Goal: Information Seeking & Learning: Find specific page/section

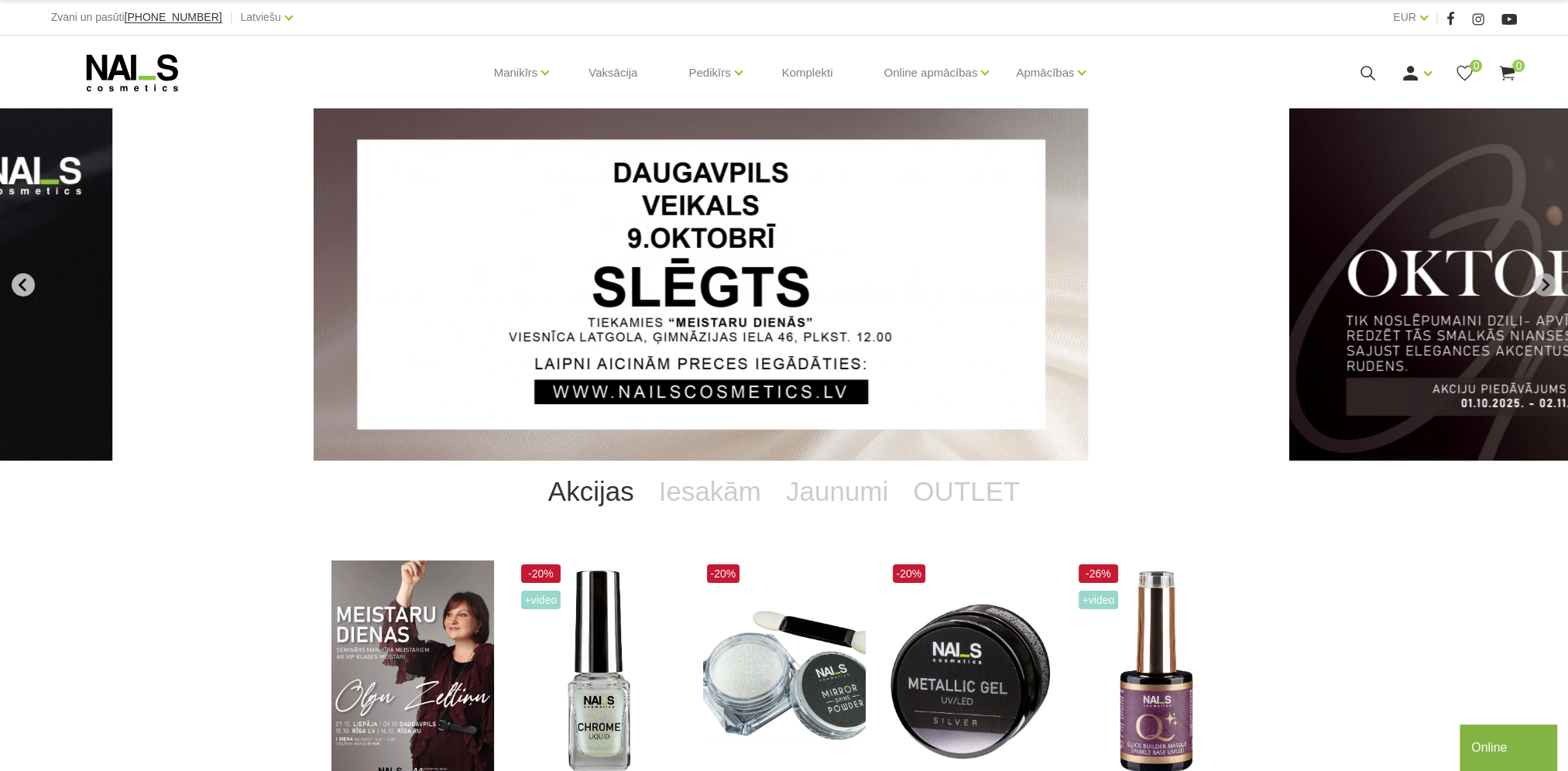
click at [29, 285] on icon "Go to last slide" at bounding box center [23, 285] width 14 height 14
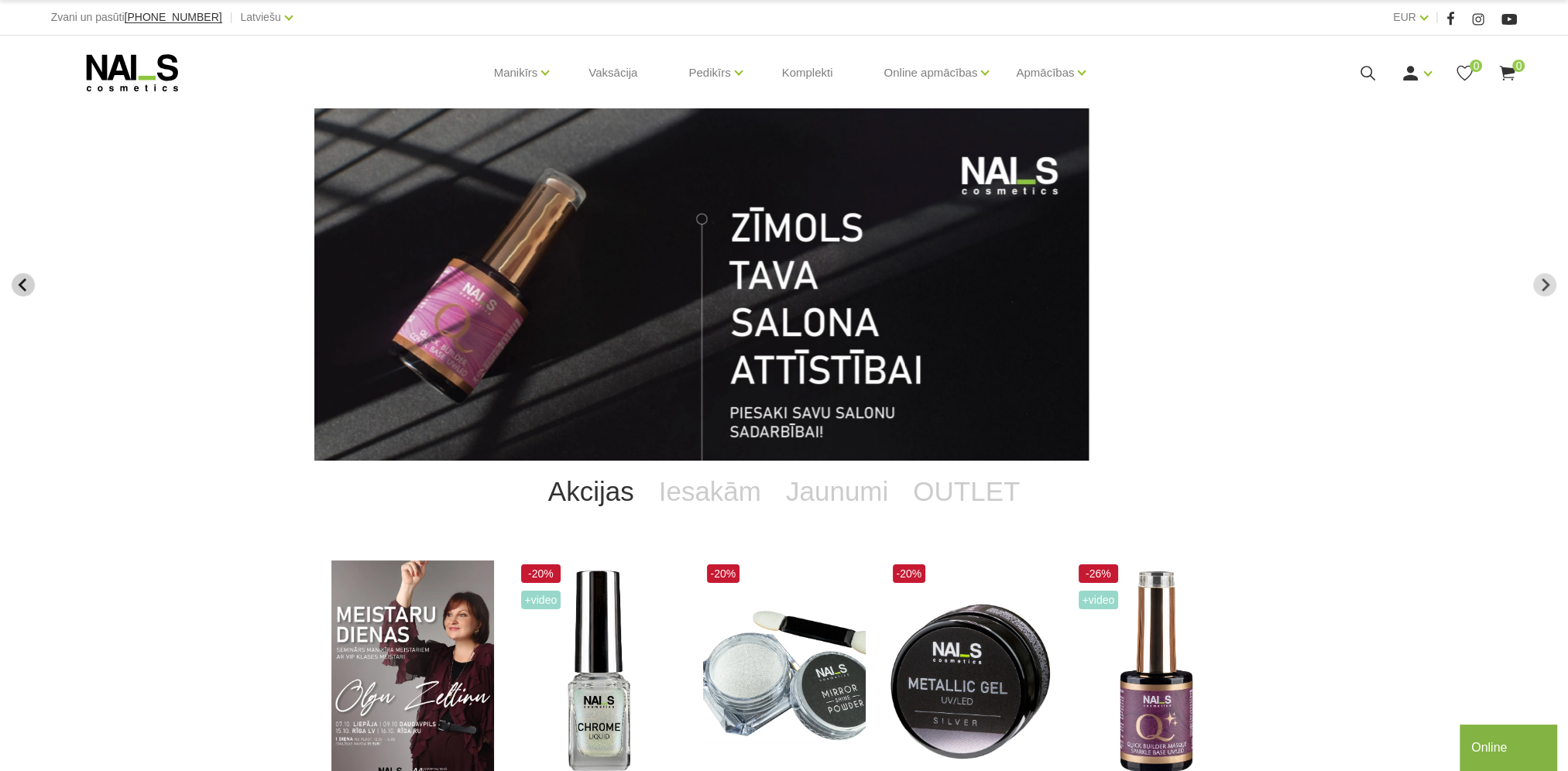
click at [28, 285] on icon "Go to last slide" at bounding box center [23, 285] width 14 height 14
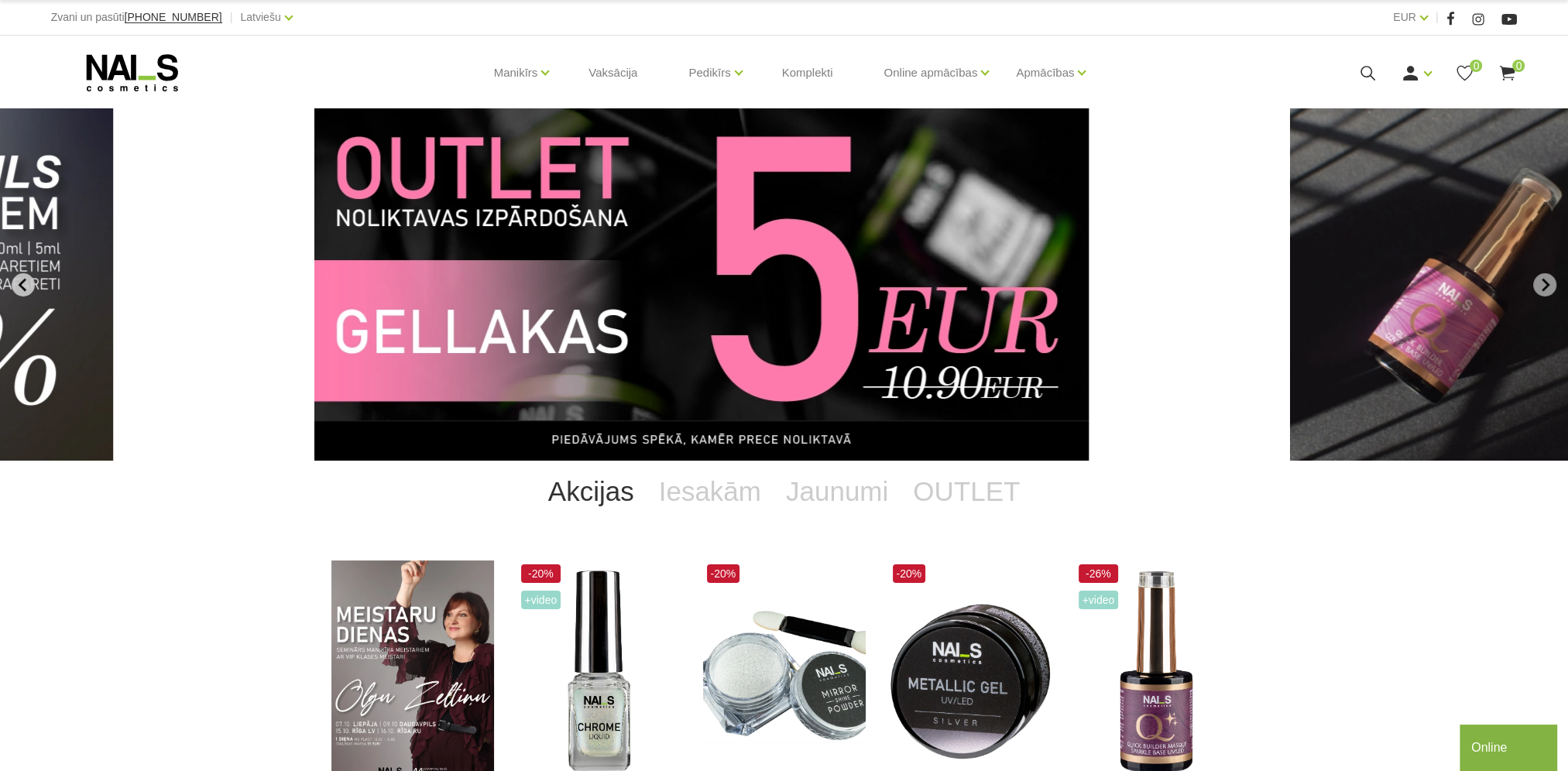
click at [28, 285] on icon "Previous slide" at bounding box center [23, 285] width 14 height 14
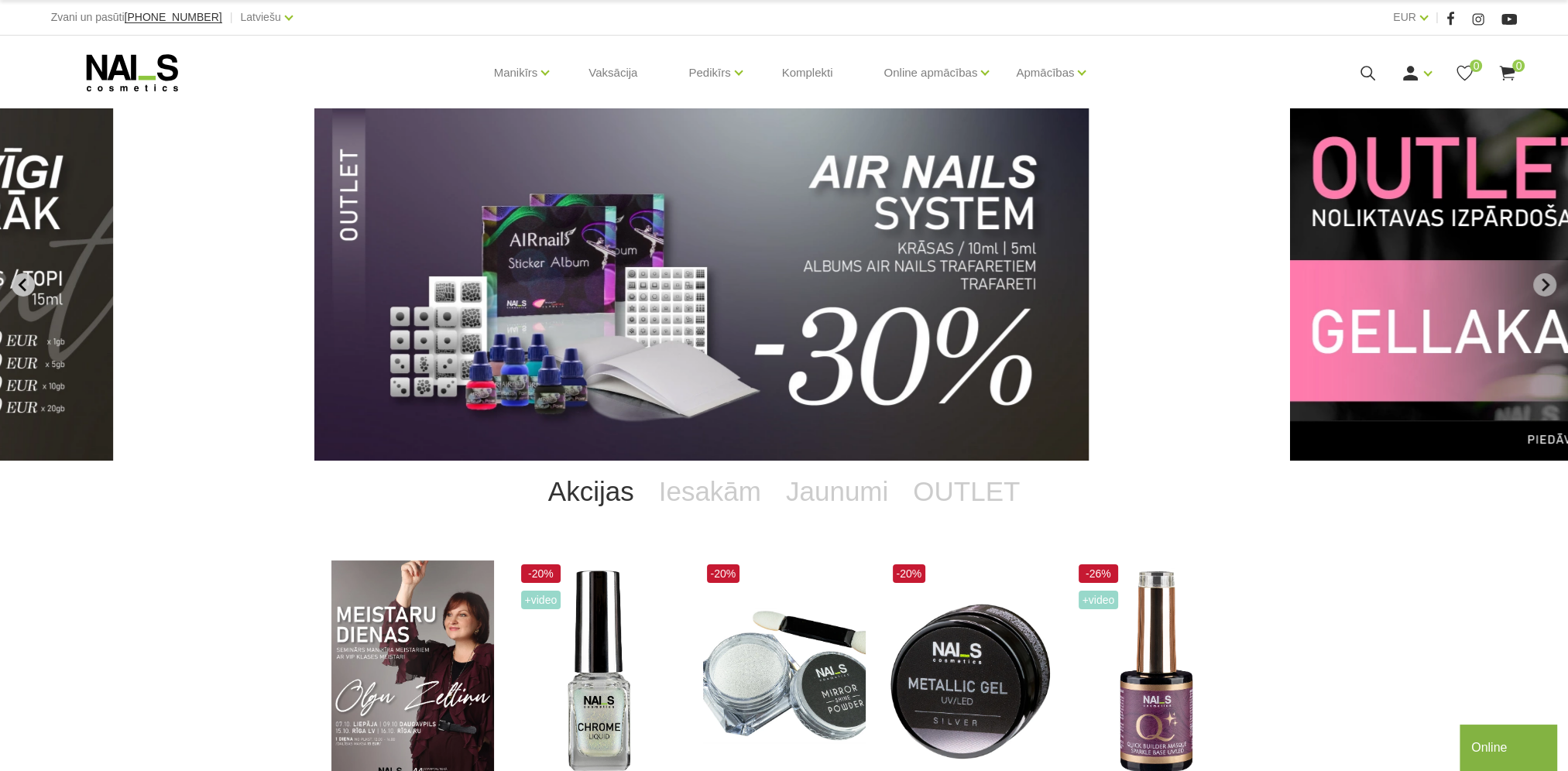
click at [28, 285] on icon "Previous slide" at bounding box center [23, 285] width 14 height 14
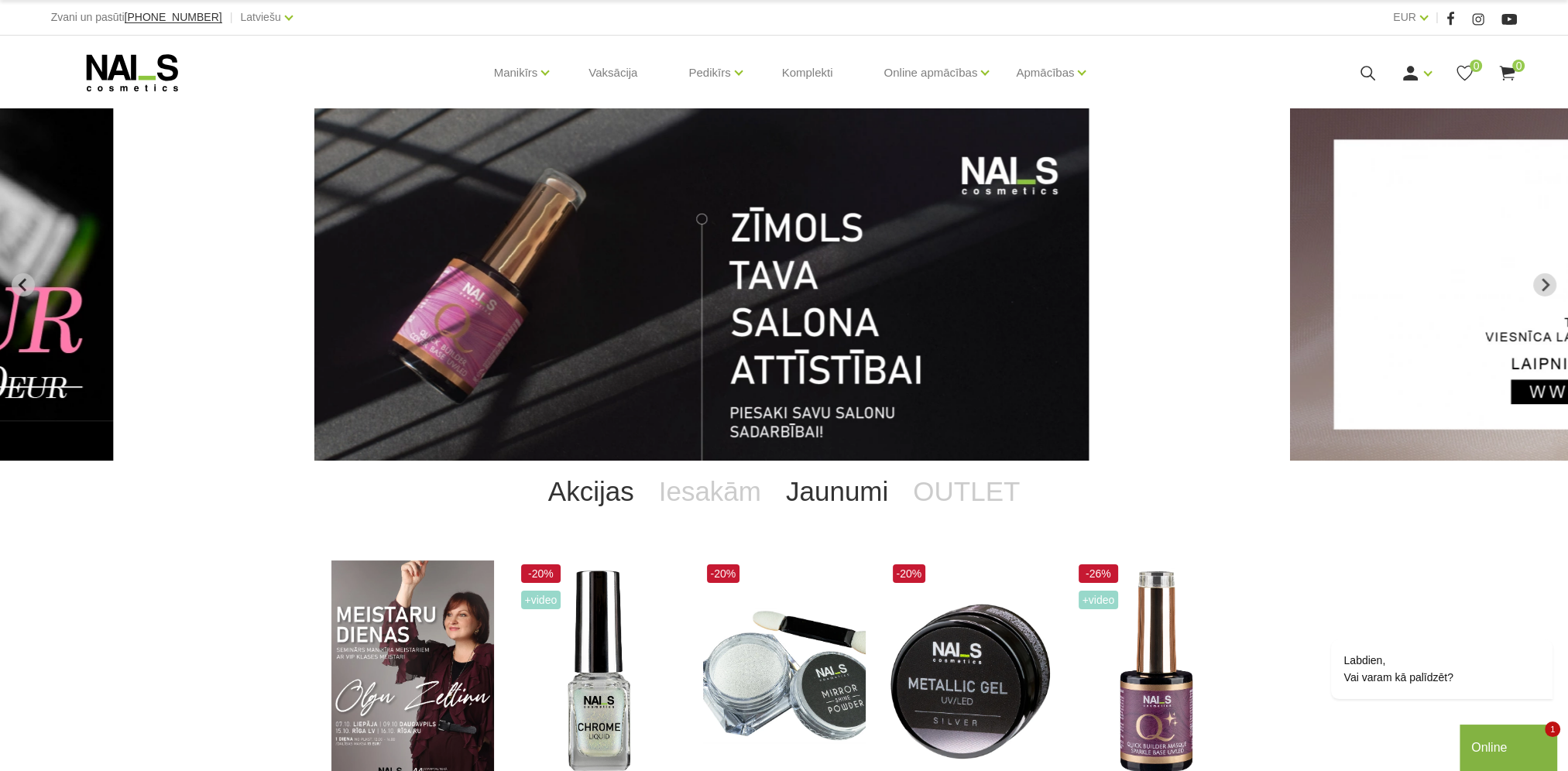
click at [831, 492] on link "Jaunumi" at bounding box center [837, 491] width 127 height 62
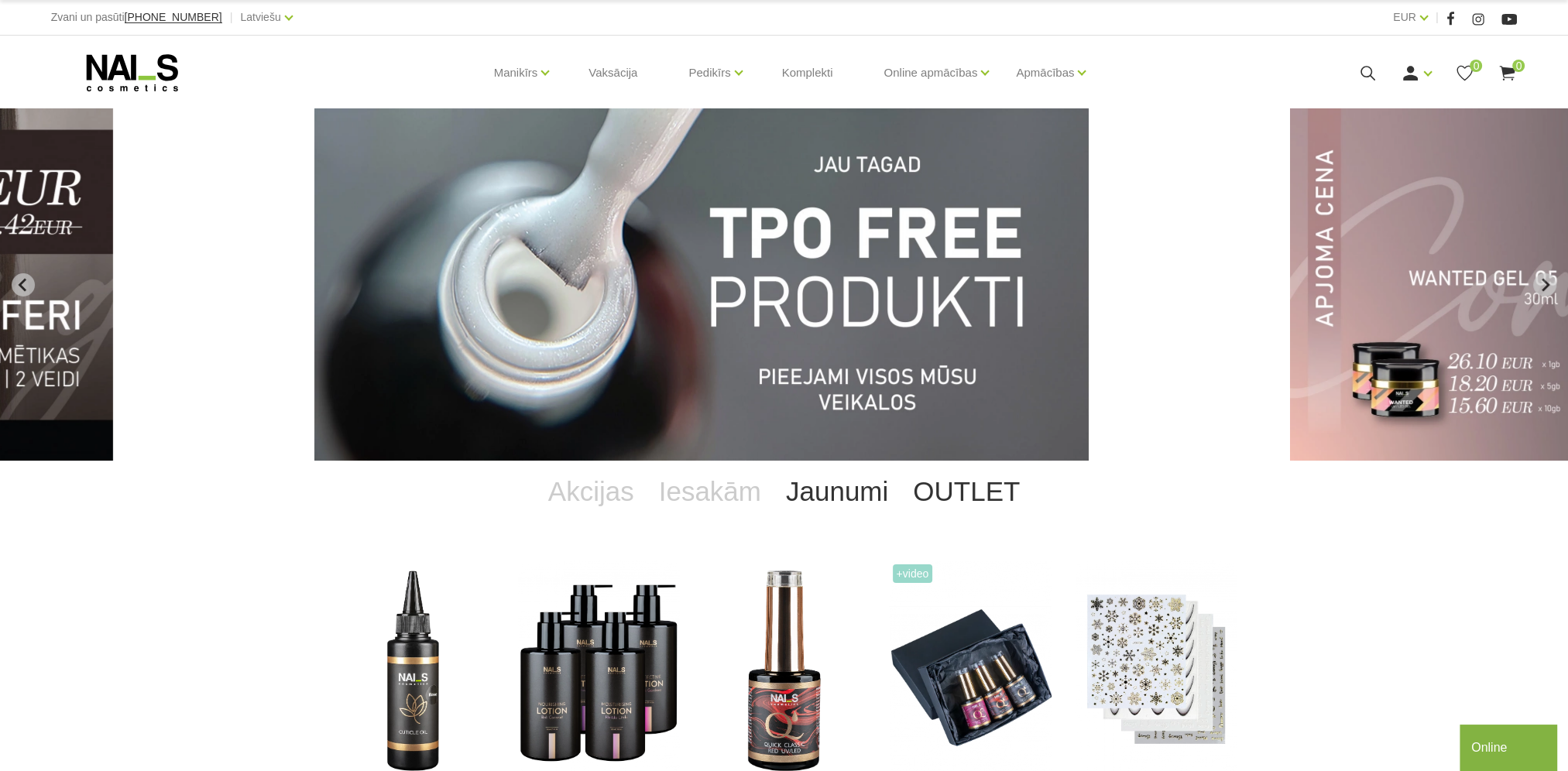
click at [949, 495] on link "OUTLET" at bounding box center [966, 491] width 131 height 62
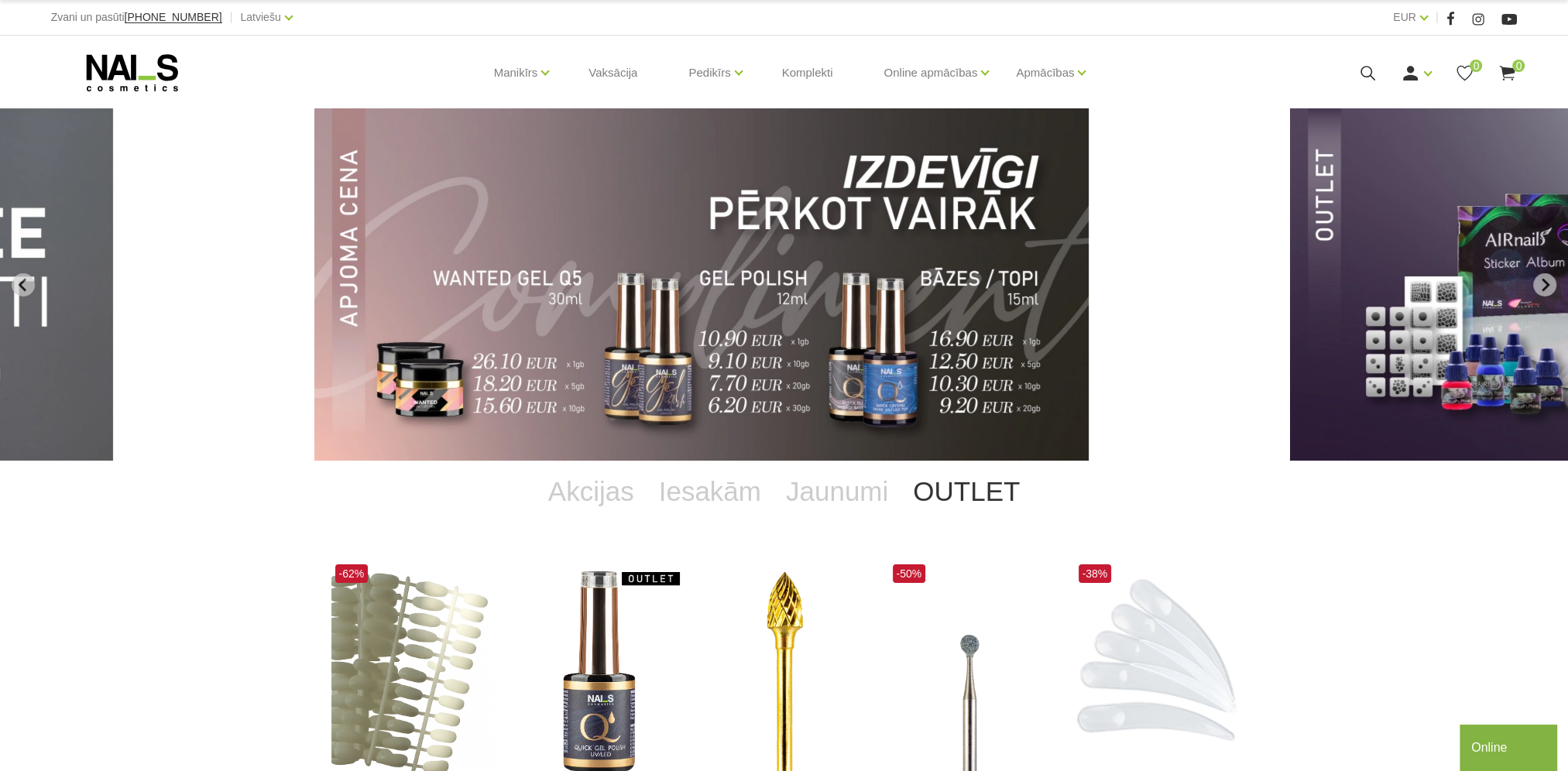
click at [161, 79] on use at bounding box center [131, 73] width 92 height 37
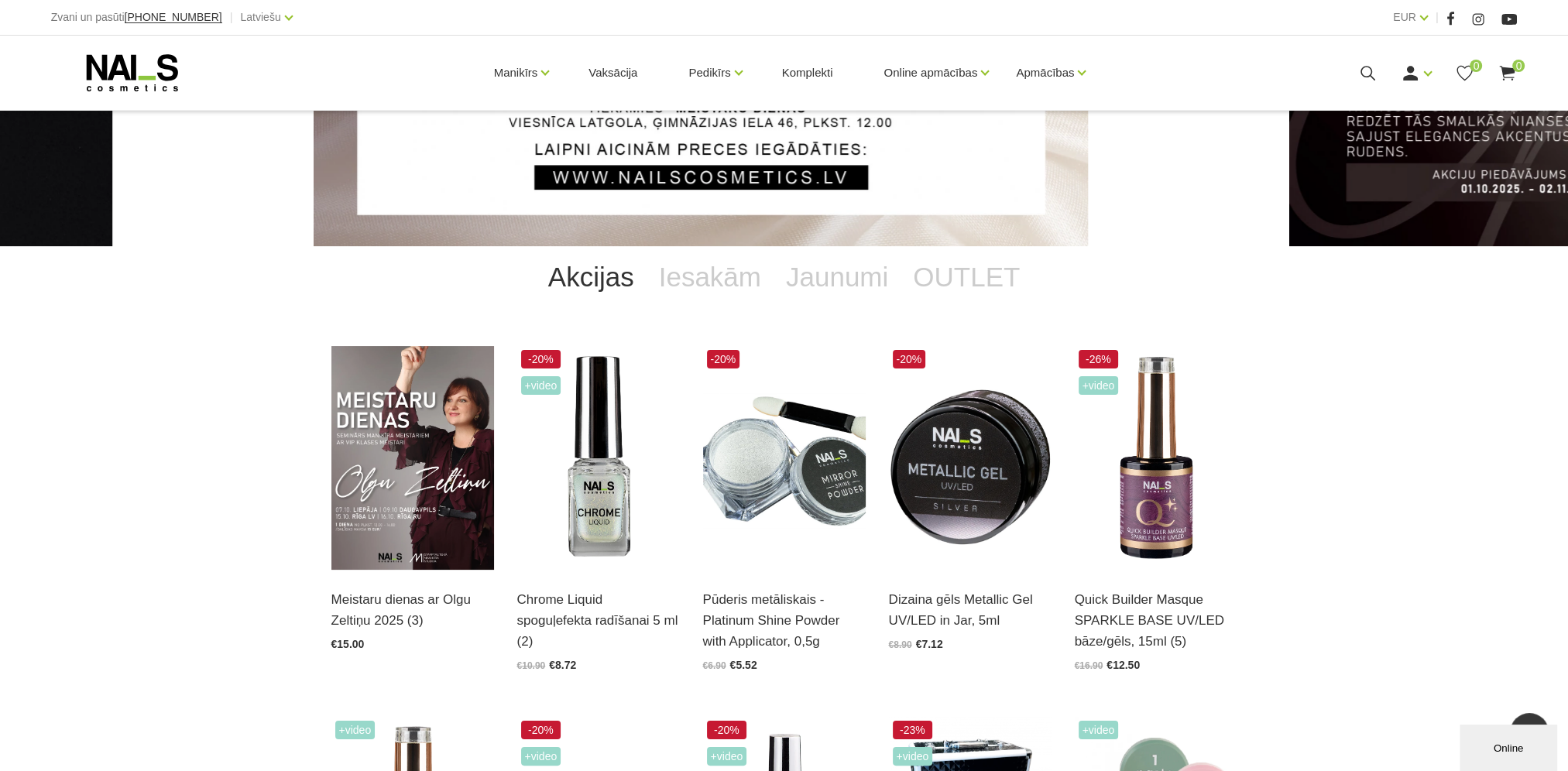
scroll to position [77, 0]
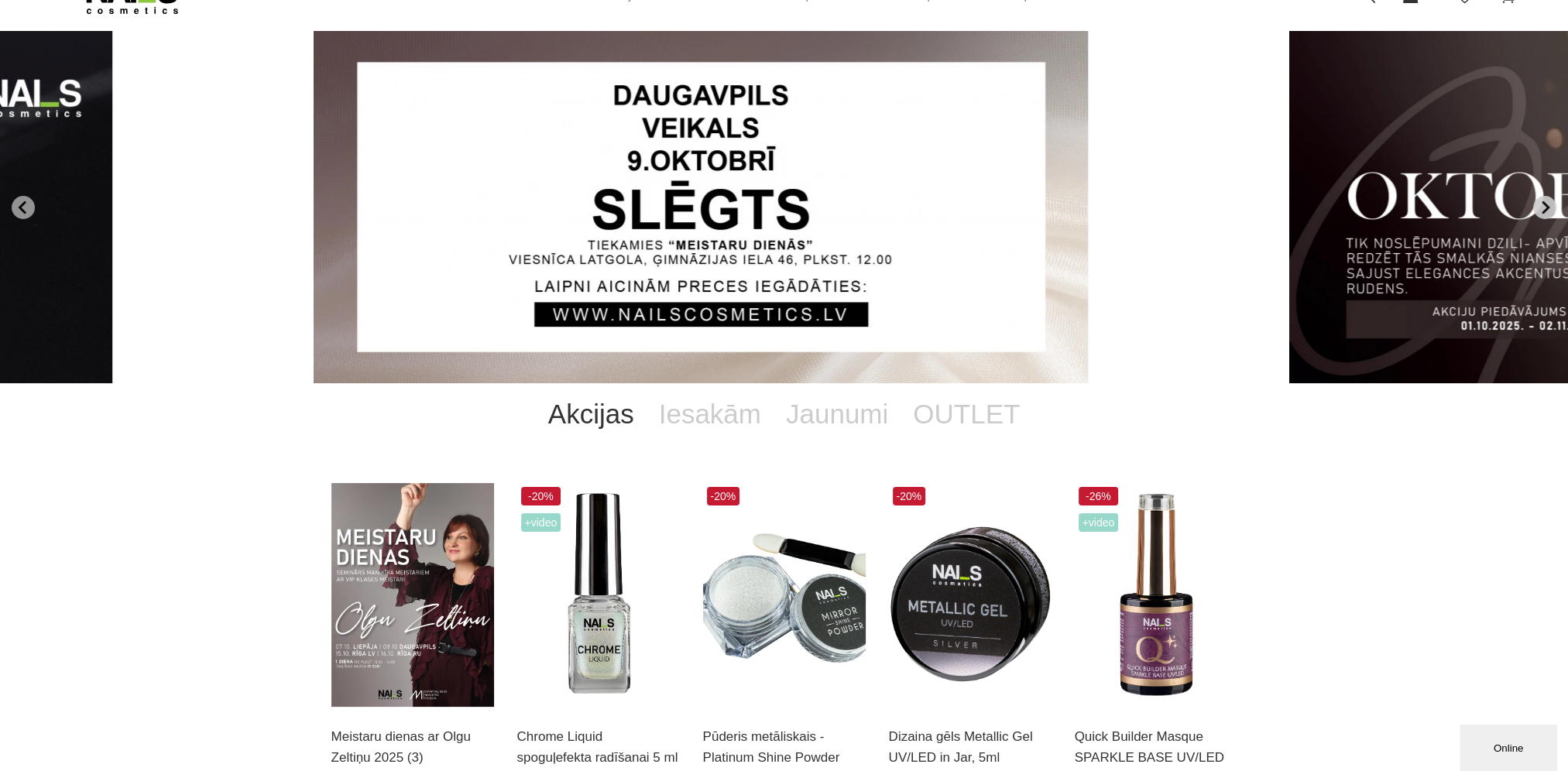
click at [1545, 207] on icon "Next slide" at bounding box center [1544, 207] width 14 height 14
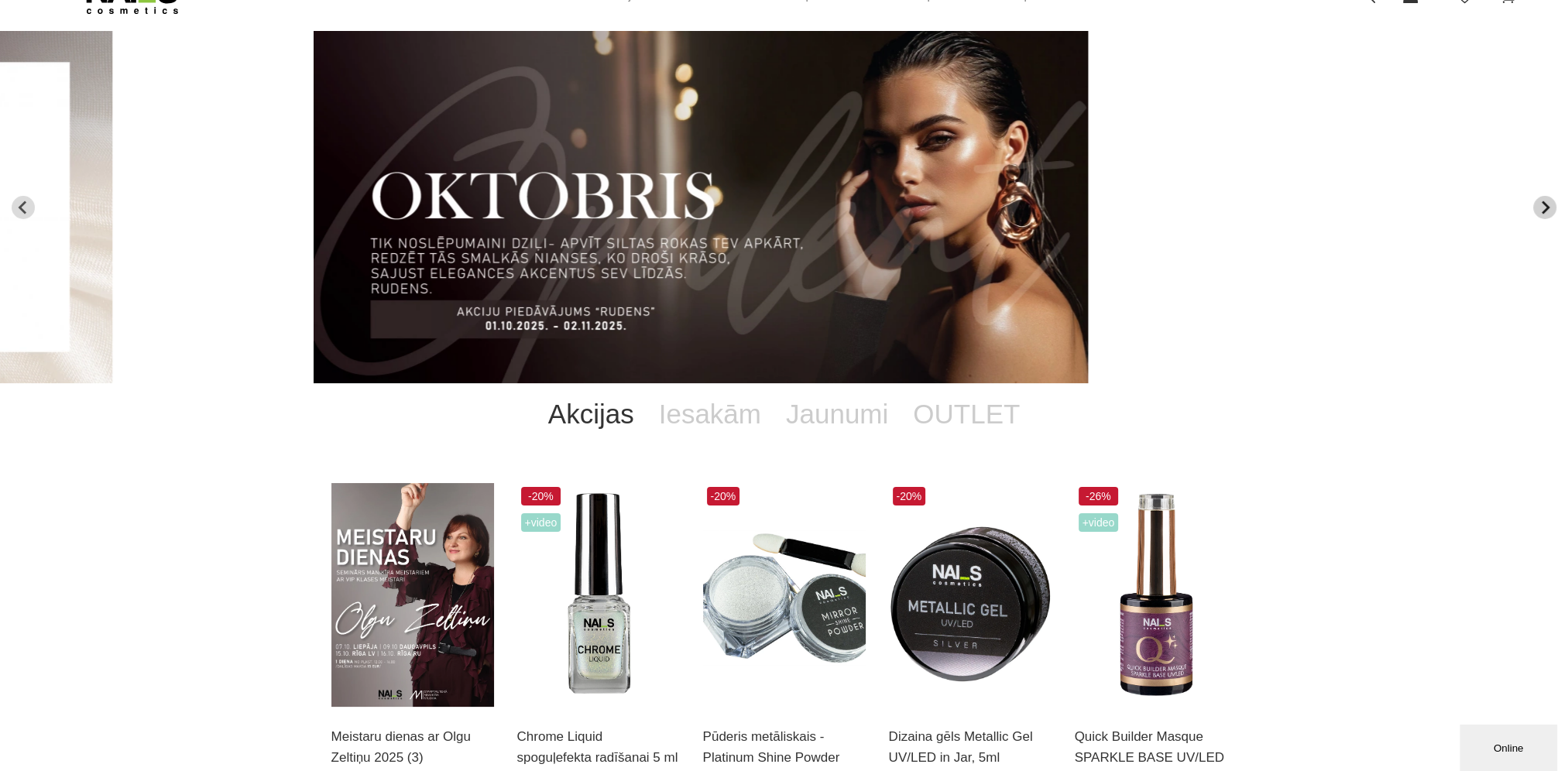
click at [1545, 207] on icon "Next slide" at bounding box center [1544, 207] width 14 height 14
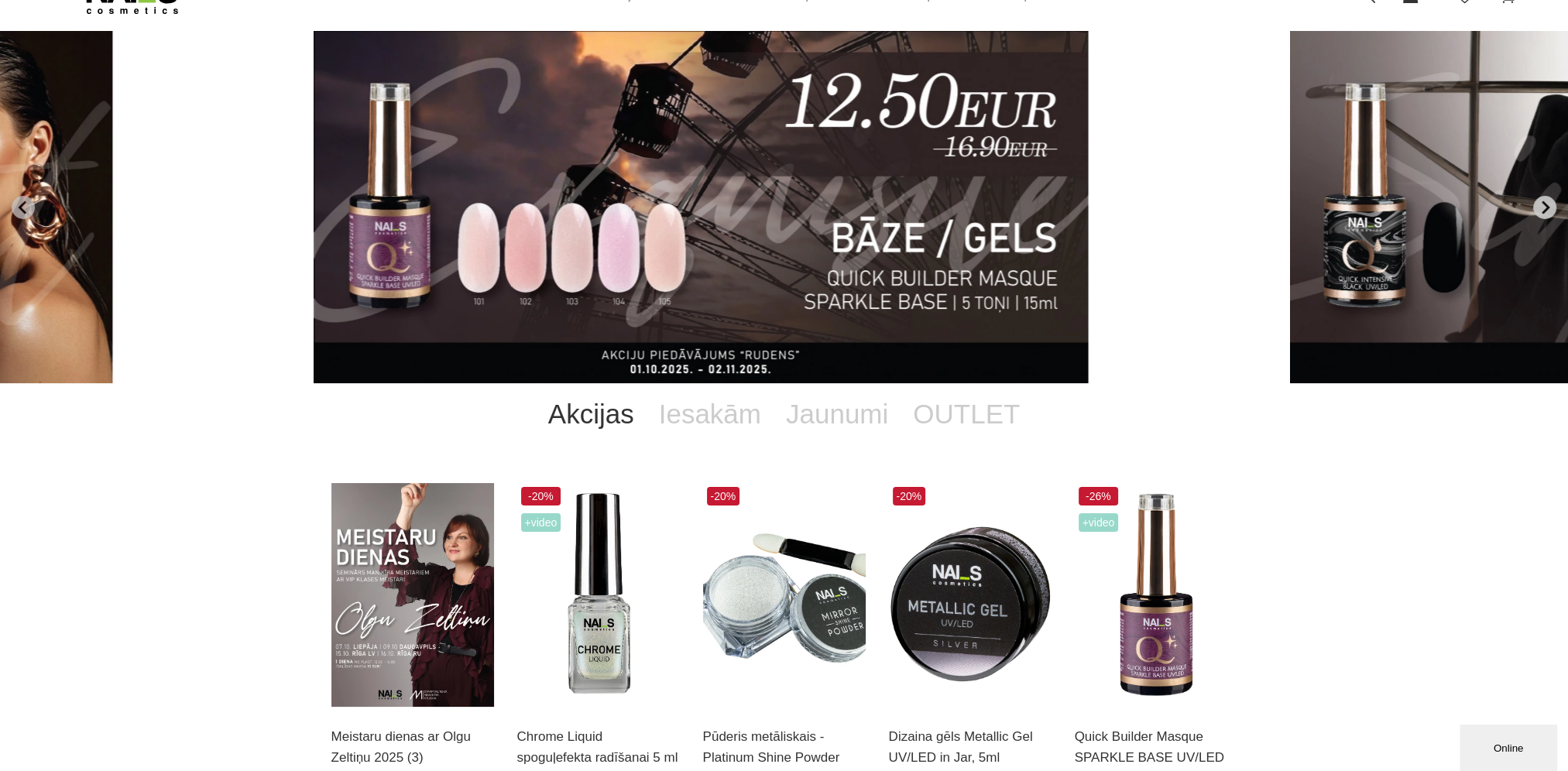
click at [1545, 207] on icon "Next slide" at bounding box center [1544, 207] width 14 height 14
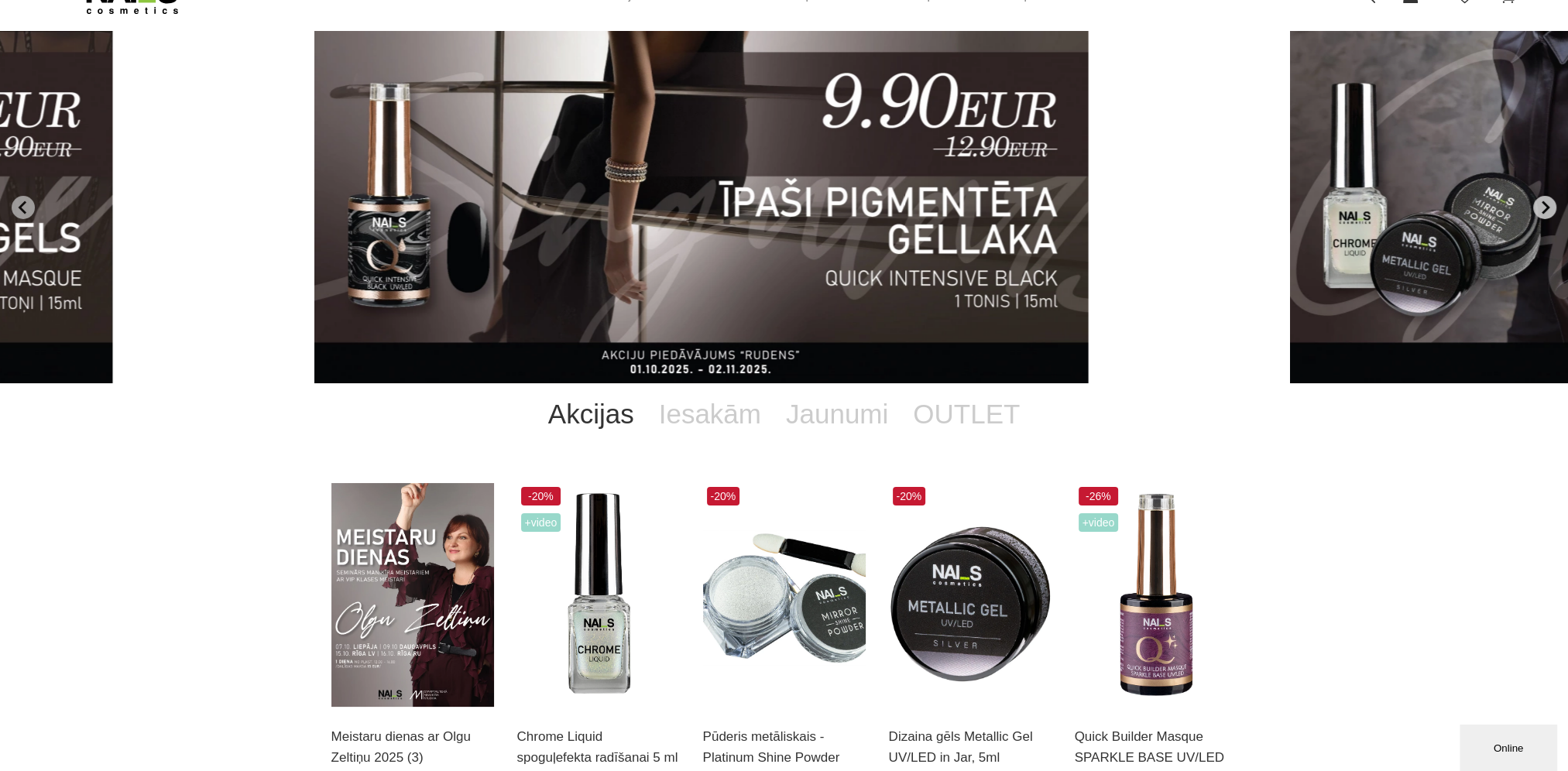
click at [1545, 207] on icon "Next slide" at bounding box center [1544, 207] width 14 height 14
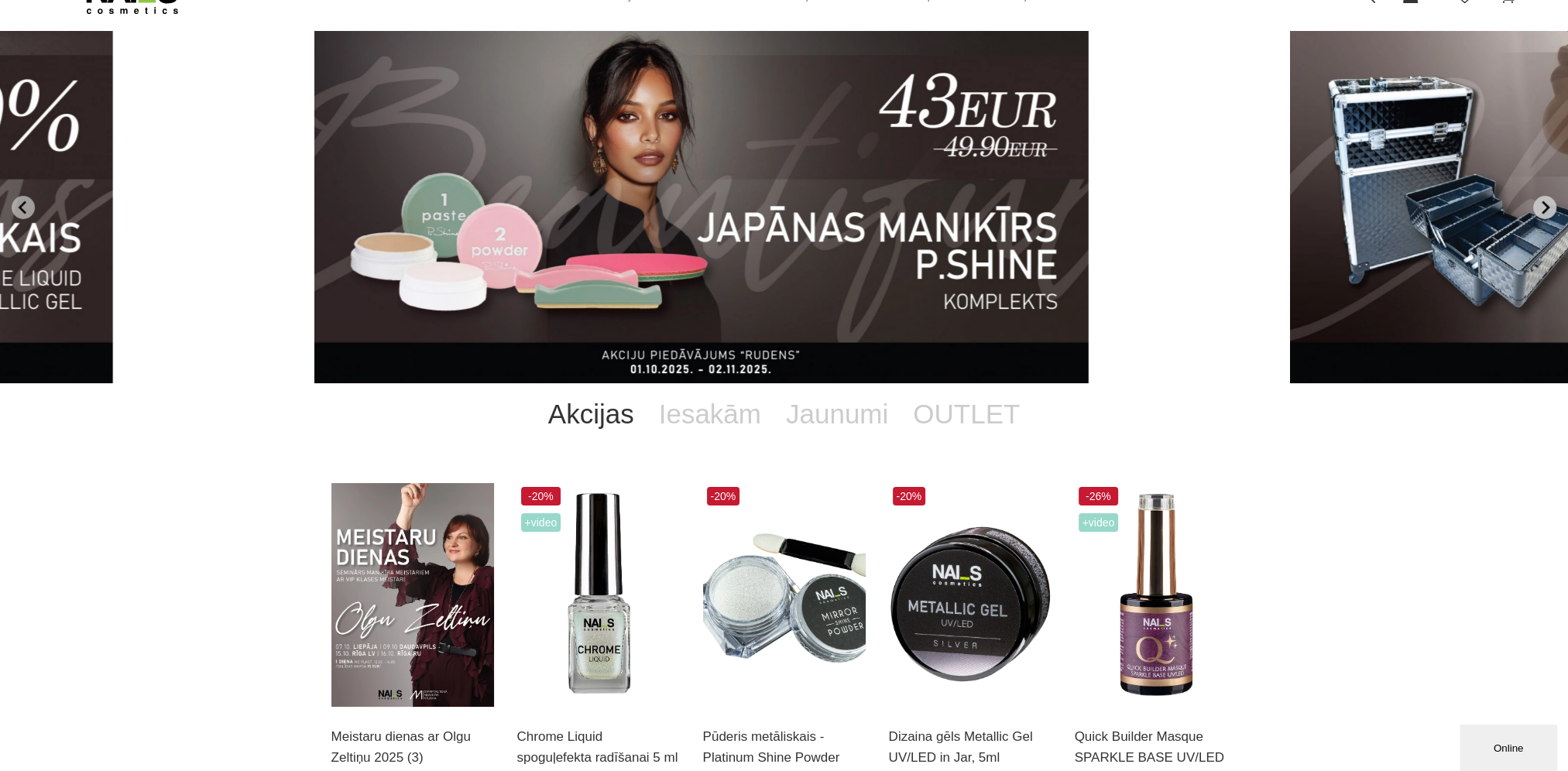
click at [1542, 206] on icon "Next slide" at bounding box center [1544, 207] width 14 height 14
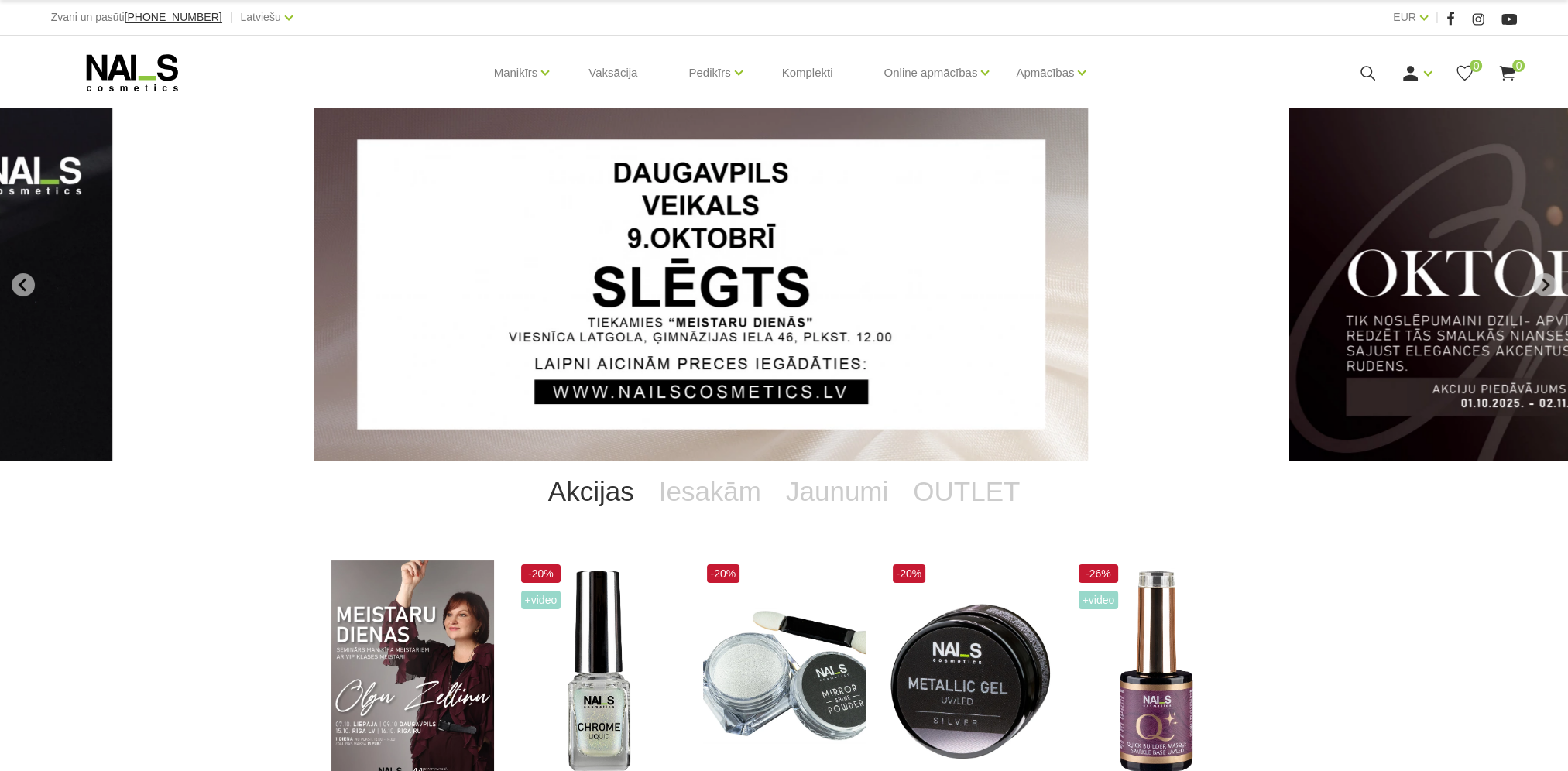
click at [1363, 68] on icon at bounding box center [1368, 73] width 19 height 19
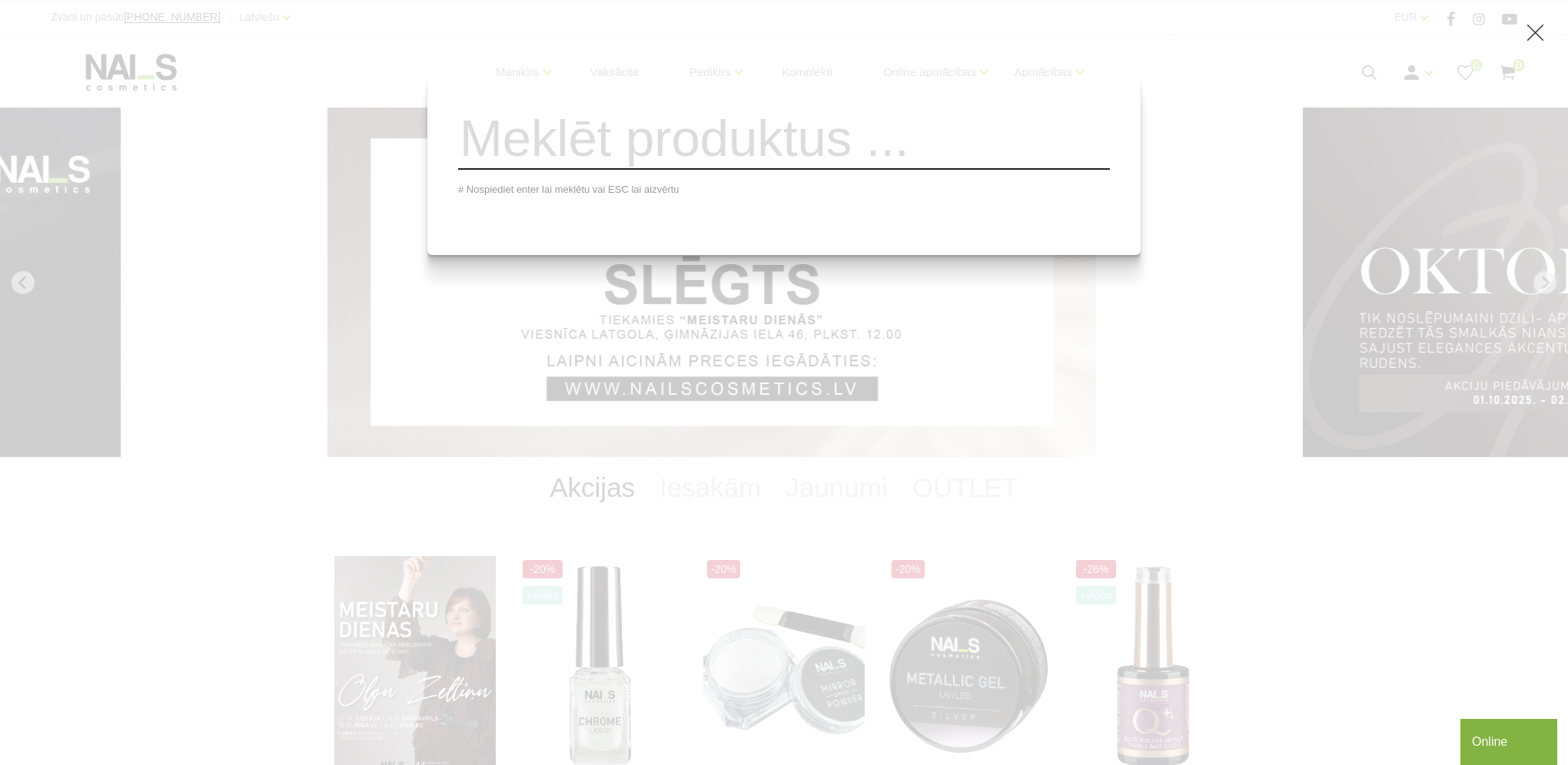
click at [540, 142] on input "search" at bounding box center [784, 138] width 652 height 62
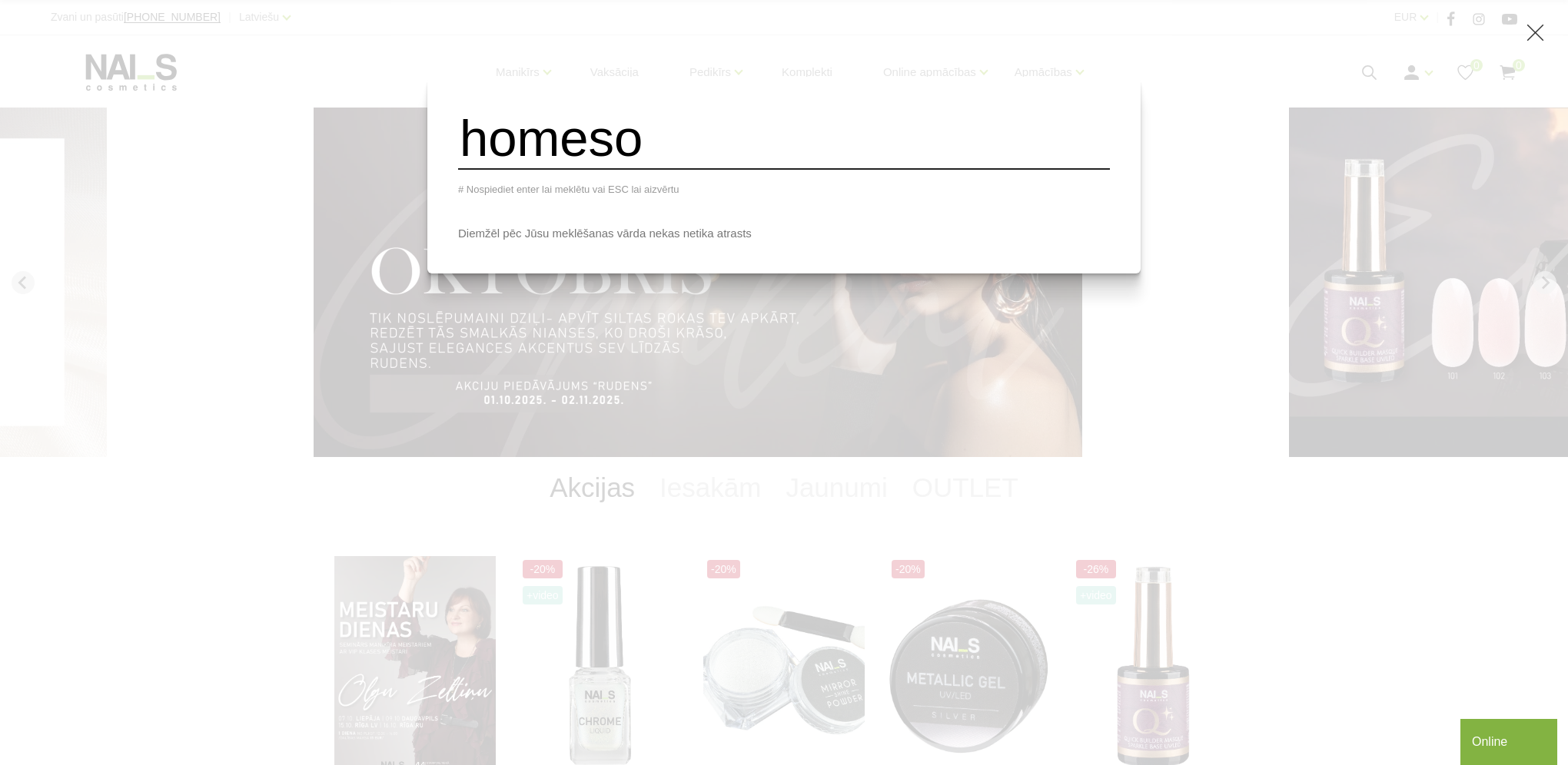
type input "homeso"
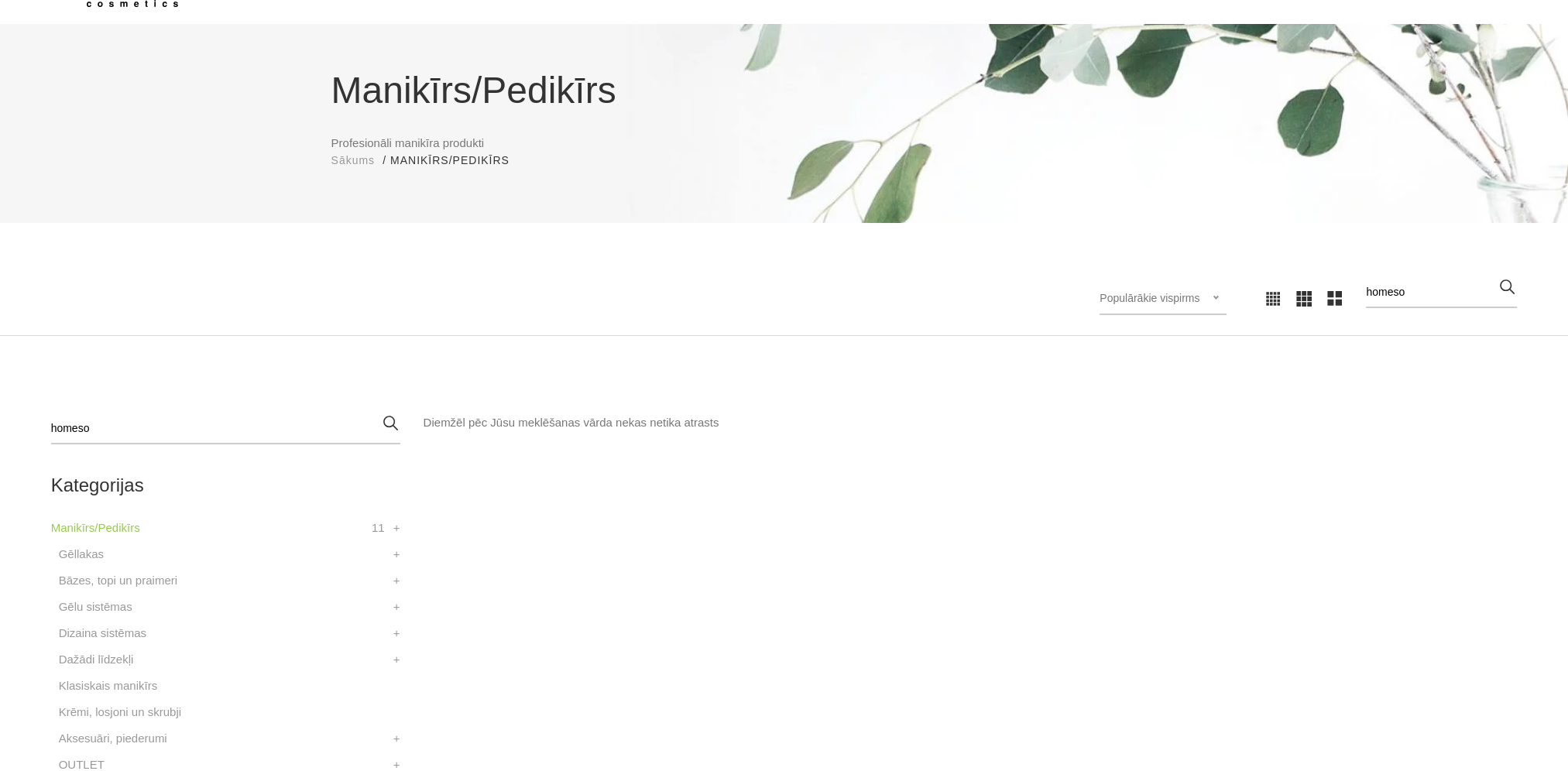
scroll to position [155, 0]
